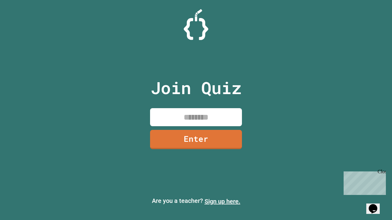
click at [222, 202] on link "Sign up here." at bounding box center [222, 201] width 36 height 7
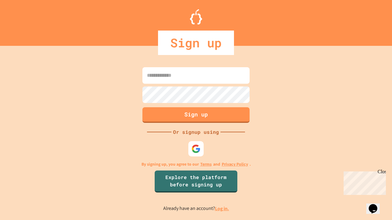
click at [222, 209] on link "Log in." at bounding box center [222, 209] width 14 height 6
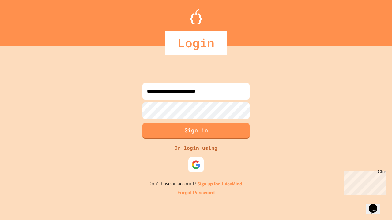
type input "**********"
